Goal: Task Accomplishment & Management: Manage account settings

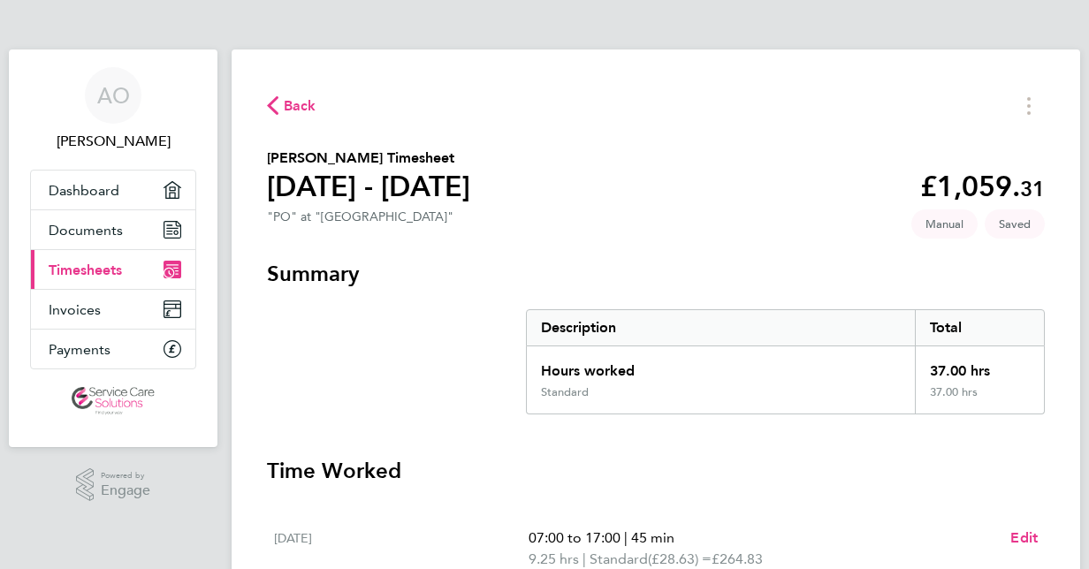
click at [109, 266] on span "Timesheets" at bounding box center [85, 270] width 73 height 17
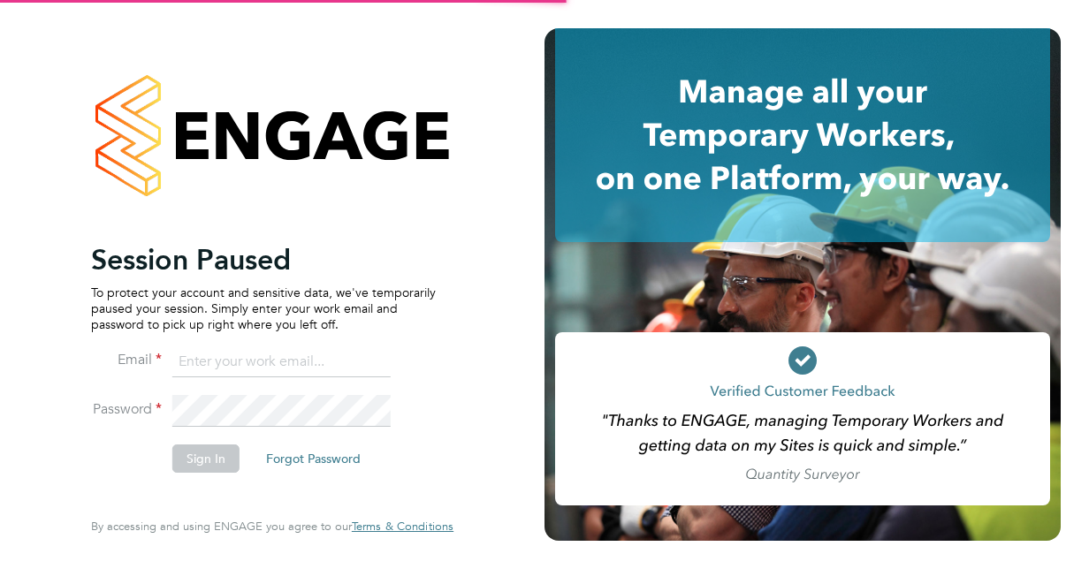
type input "[PERSON_NAME][EMAIL_ADDRESS][PERSON_NAME][DOMAIN_NAME]"
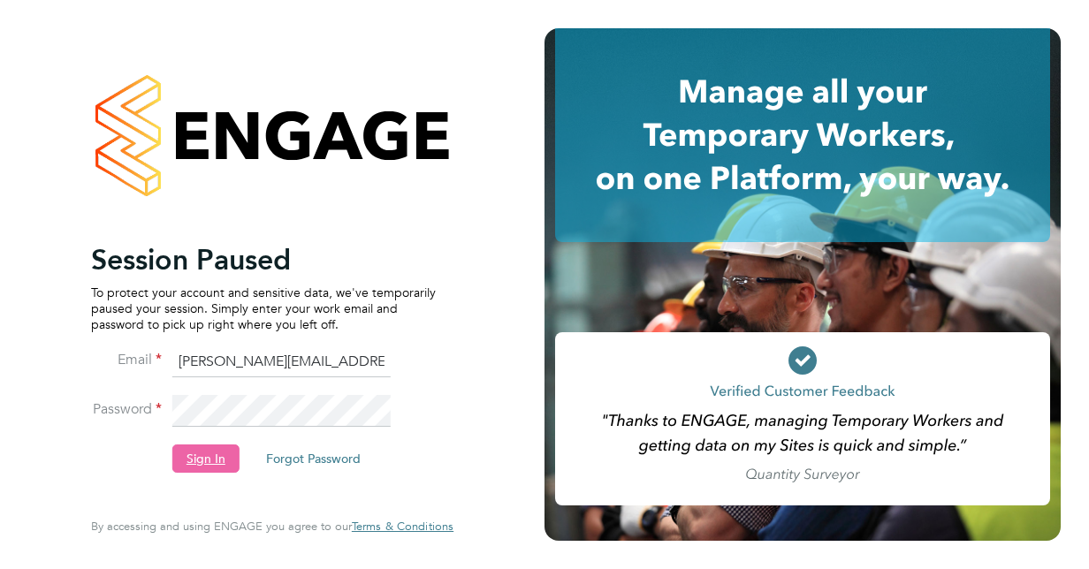
click at [205, 457] on button "Sign In" at bounding box center [205, 459] width 67 height 28
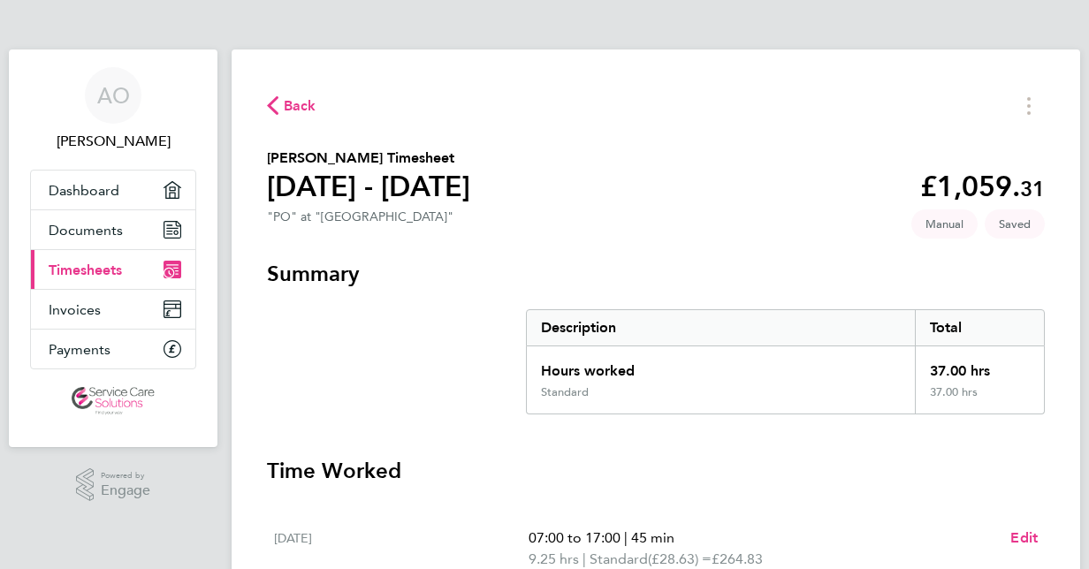
click at [143, 270] on link "Current page: Timesheets" at bounding box center [113, 269] width 164 height 39
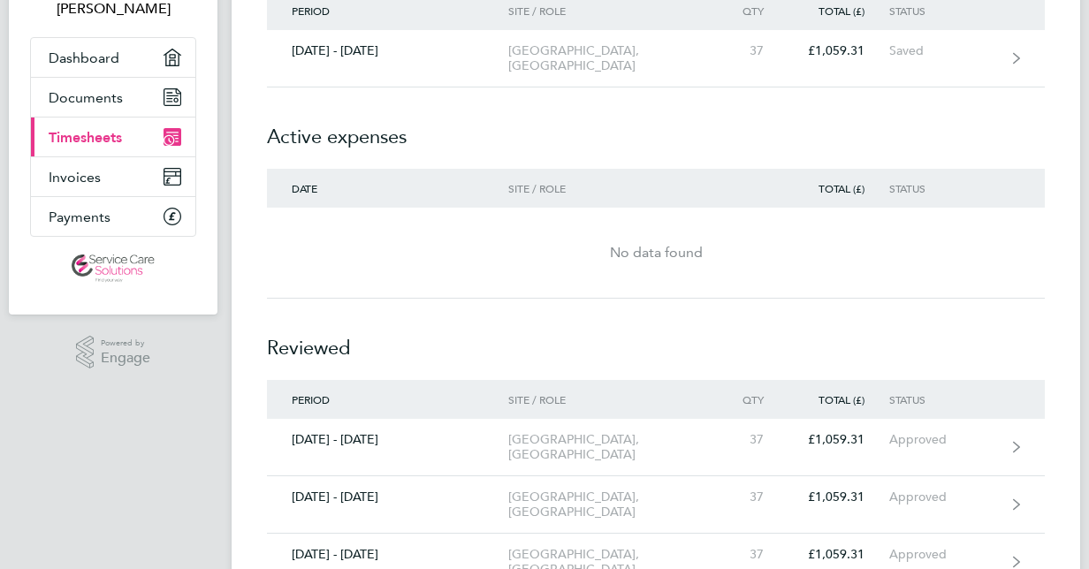
scroll to position [133, 0]
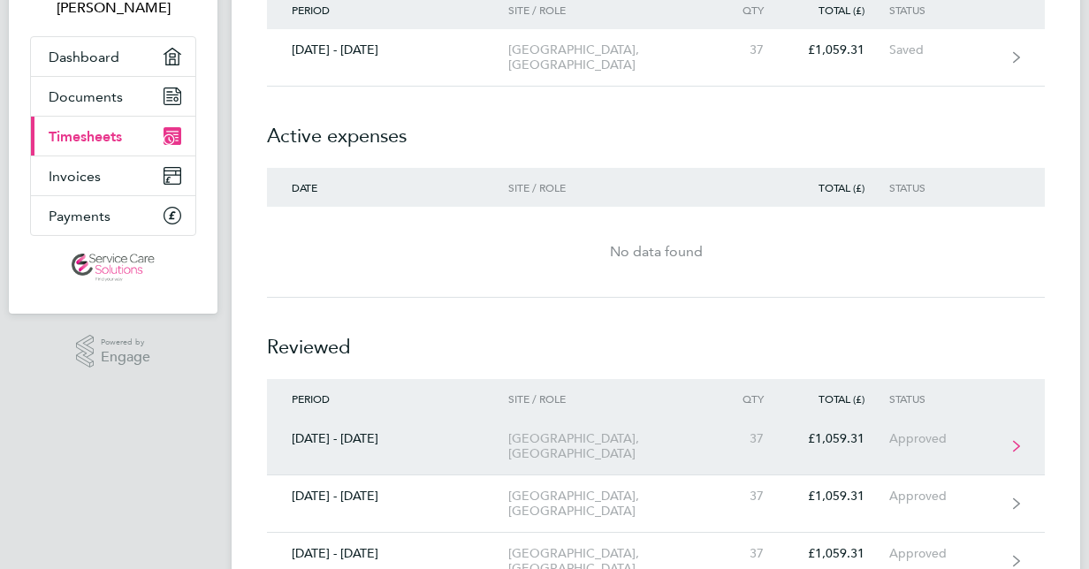
click at [631, 441] on div "Woodbridge Road Guildford Office, PO" at bounding box center [609, 446] width 202 height 30
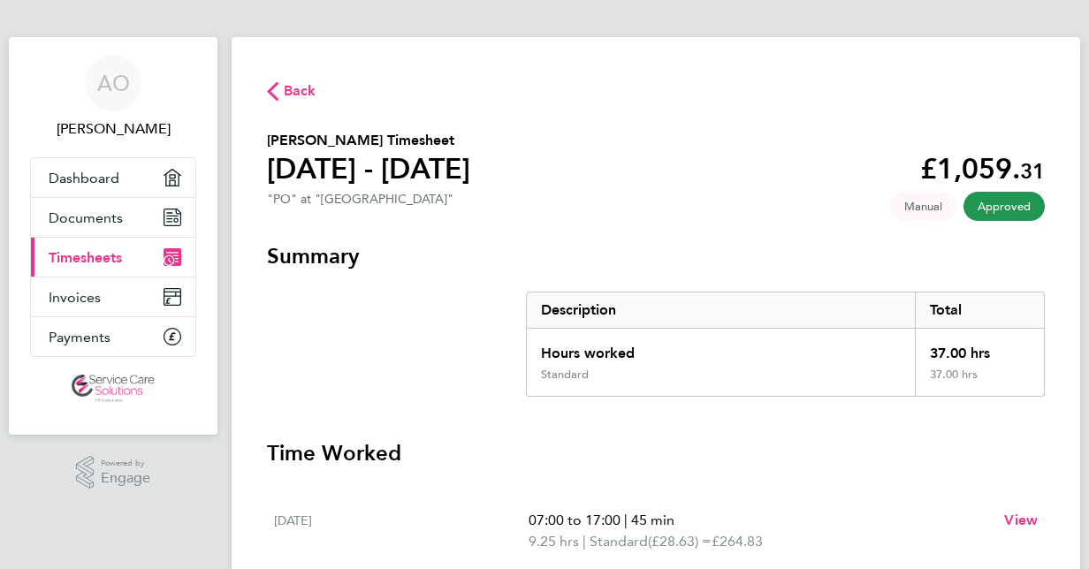
scroll to position [8, 0]
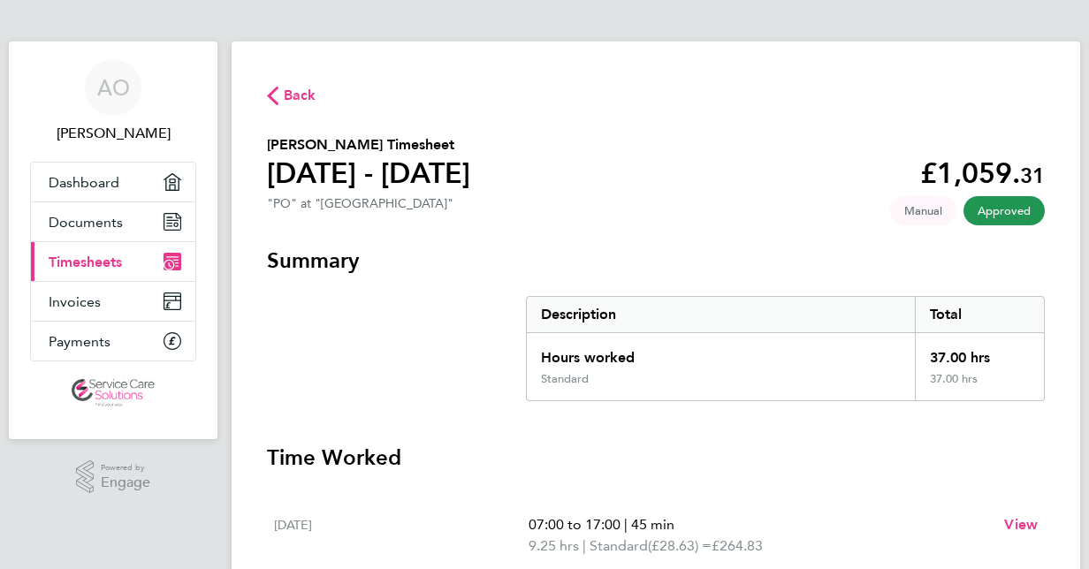
click at [290, 91] on span "Back" at bounding box center [300, 95] width 33 height 21
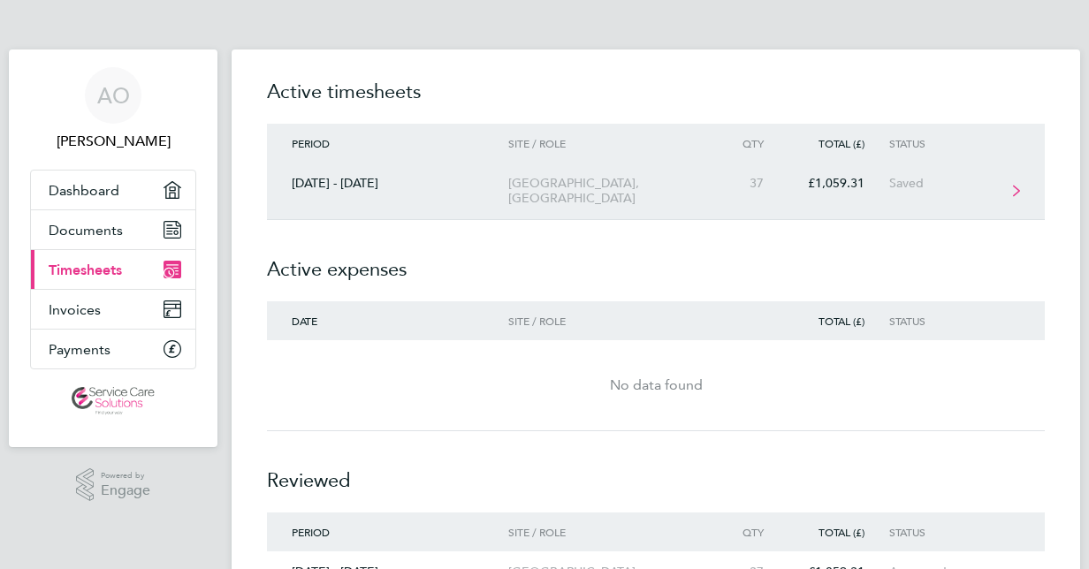
click at [598, 209] on link "29 Sept - 05 Oct 2025 Woodbridge Road Guildford Office, PO 37 £1,059.31 Saved" at bounding box center [656, 191] width 778 height 57
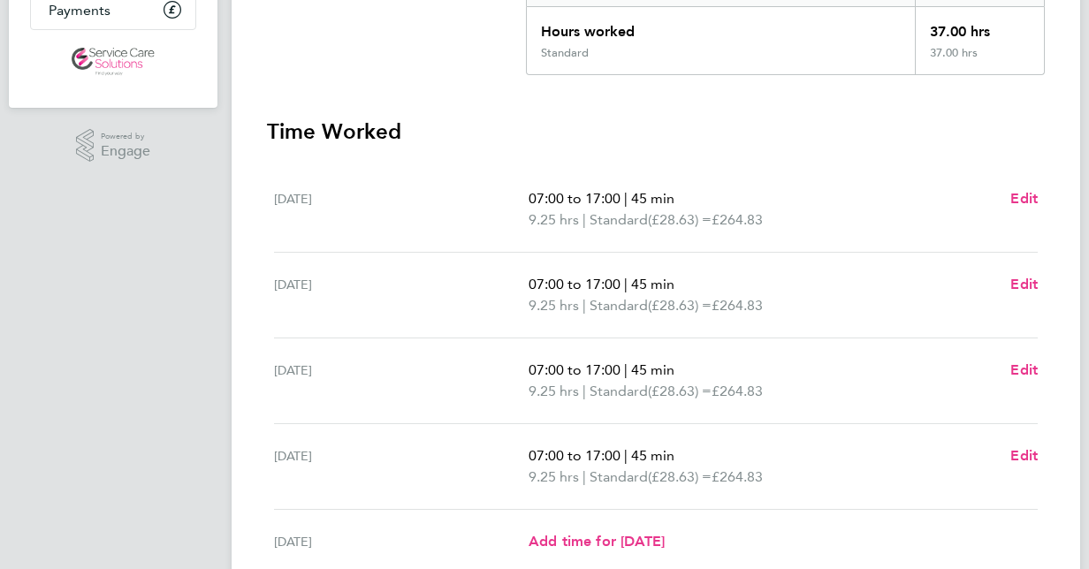
scroll to position [341, 0]
click at [598, 161] on section "Time Worked Mon 29 Sep 07:00 to 17:00 | 45 min 9.25 hrs | Standard (£28.63) = £…" at bounding box center [656, 451] width 778 height 671
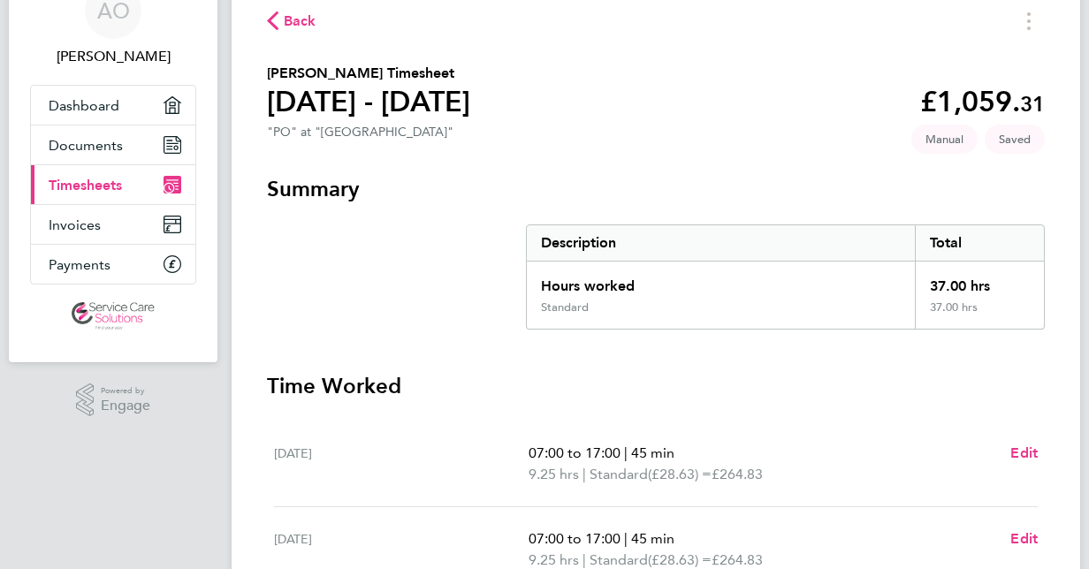
scroll to position [57, 0]
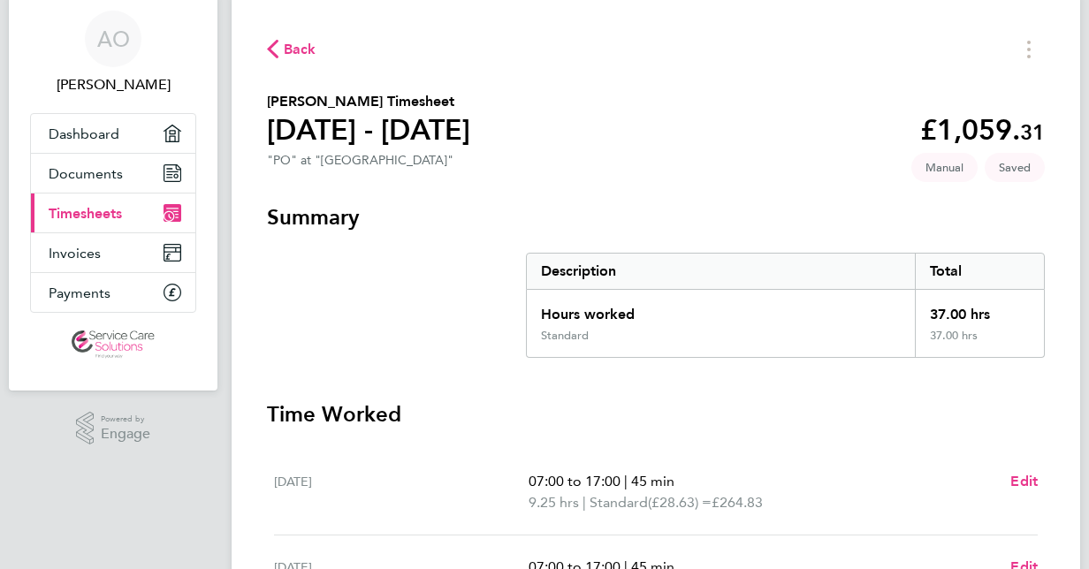
click at [801, 184] on div "Back Alisa Odusanya's Timesheet 29 Sept - 05 Oct 2025 £1,059. 31 "PO" at "Woodb…" at bounding box center [656, 553] width 848 height 1121
